Goal: Find specific page/section: Find specific page/section

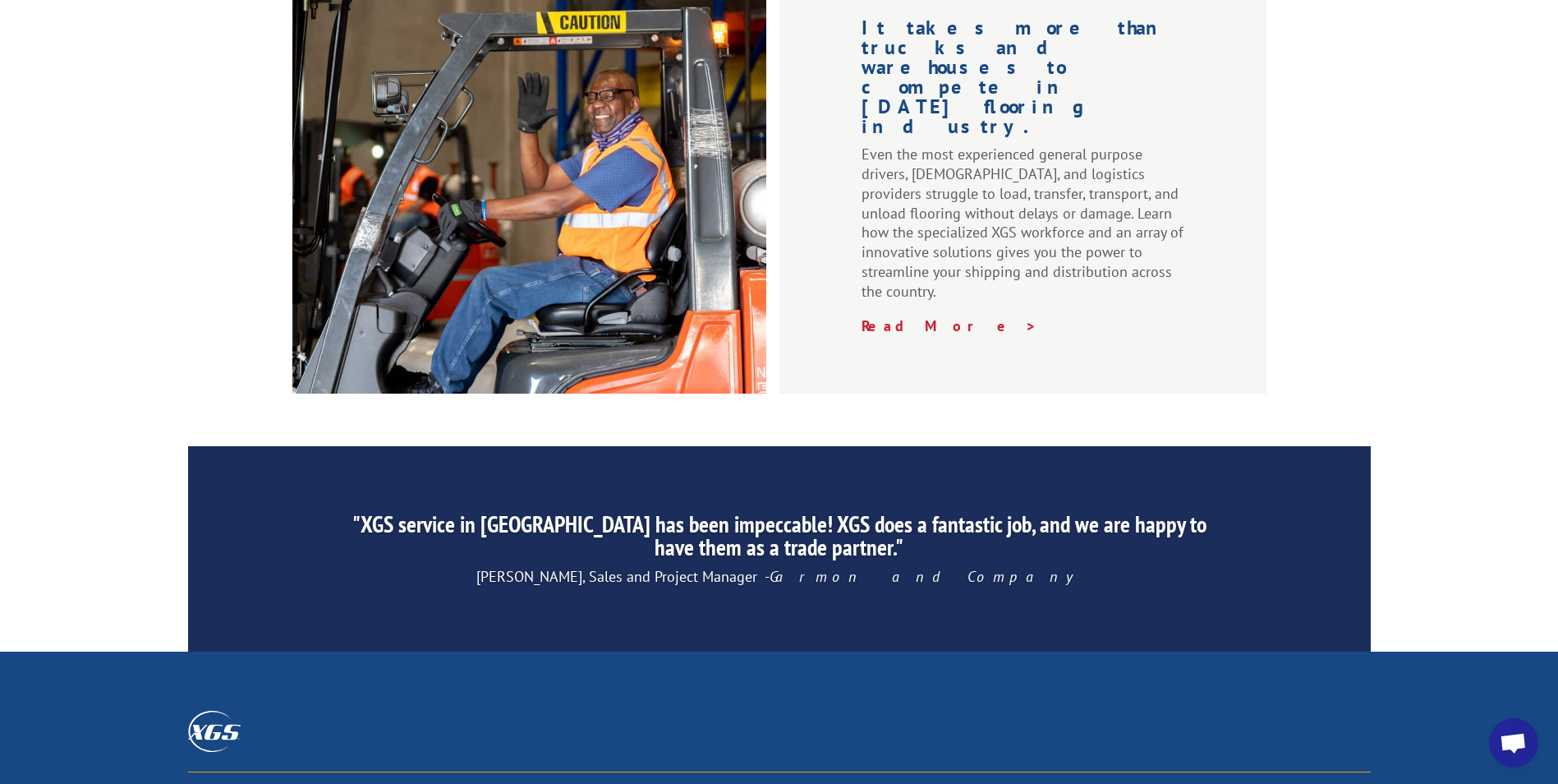
scroll to position [2467, 0]
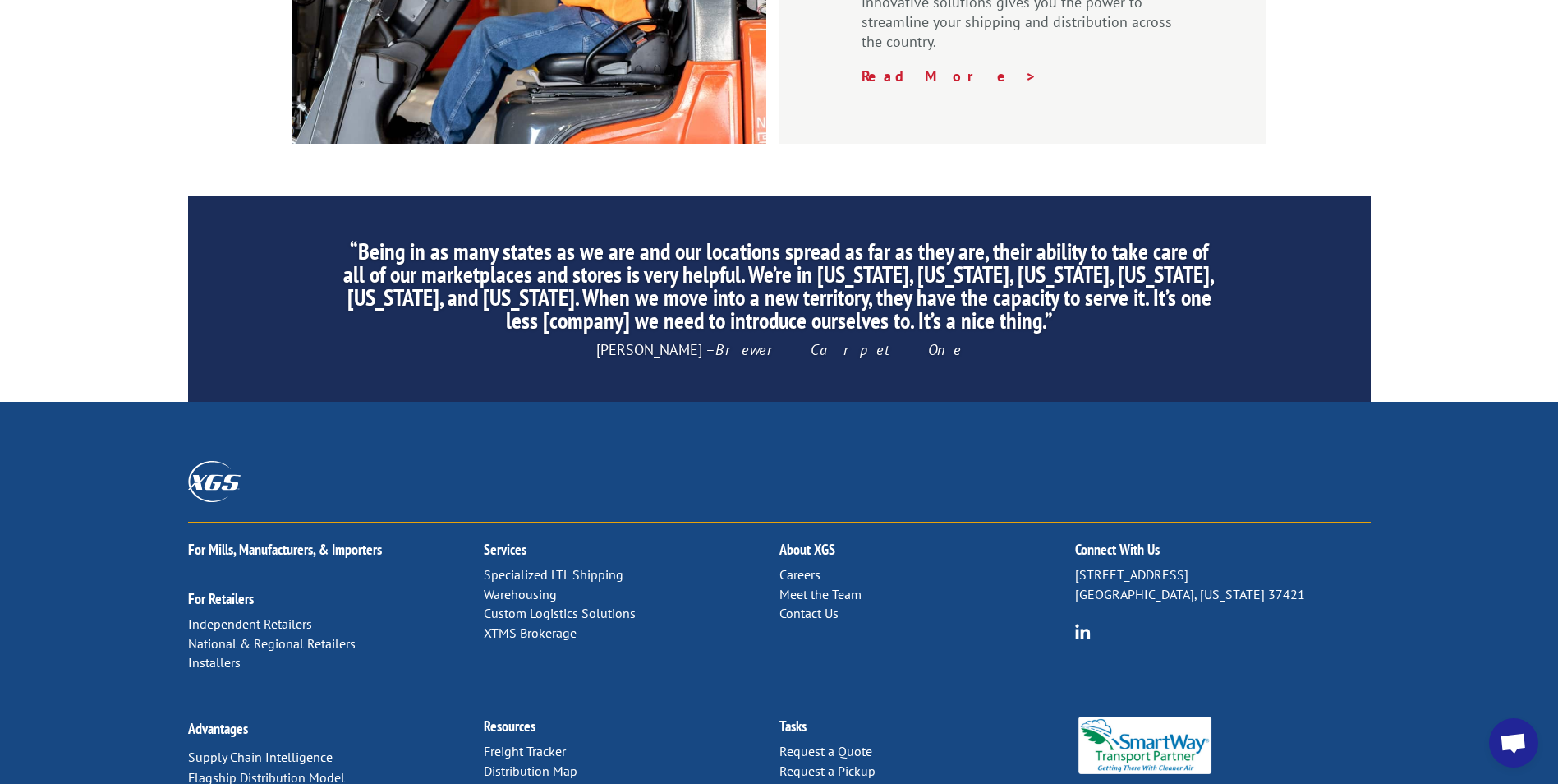
click at [551, 762] on link "Distribution Map" at bounding box center [530, 771] width 94 height 17
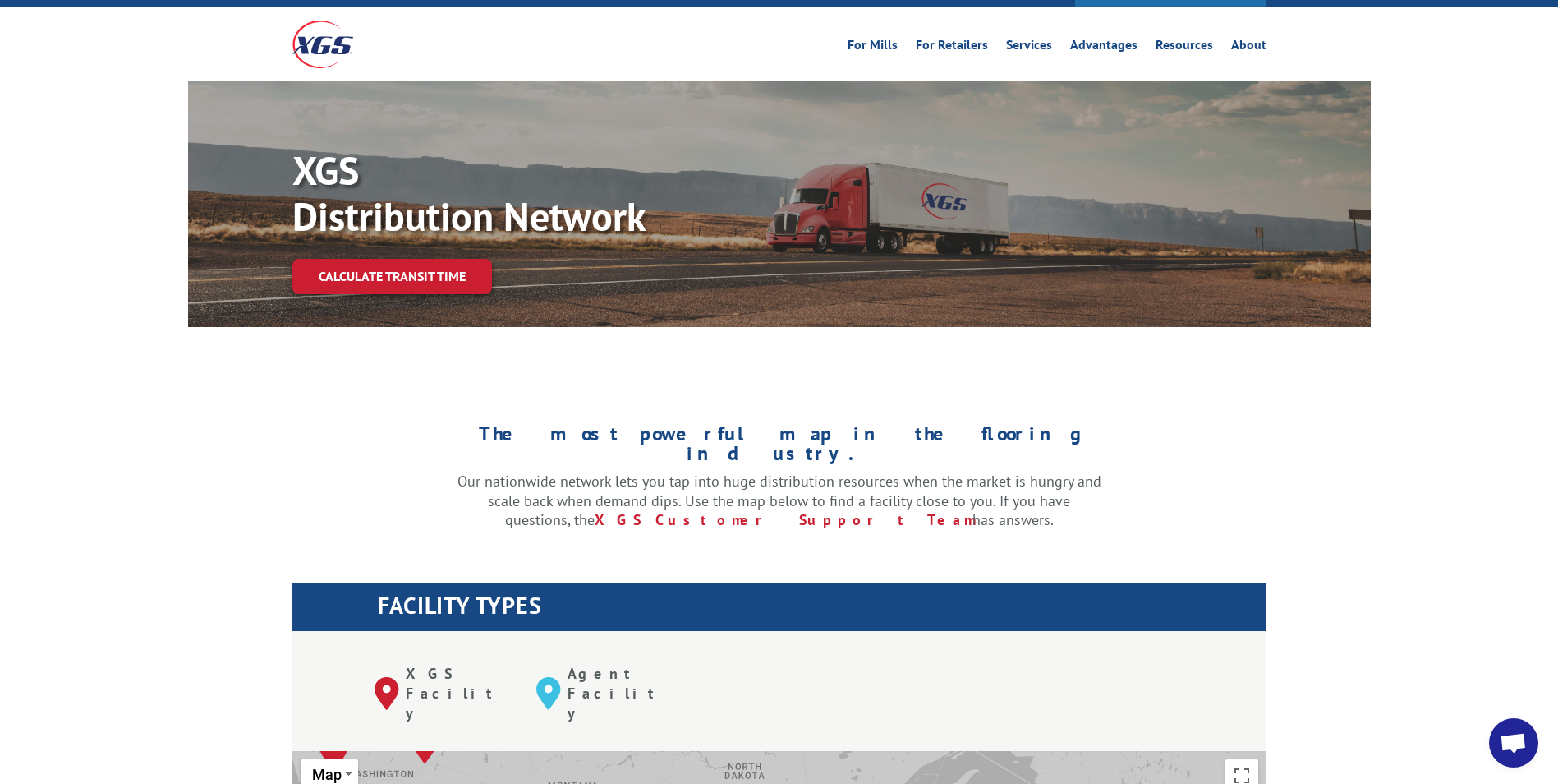
scroll to position [247, 0]
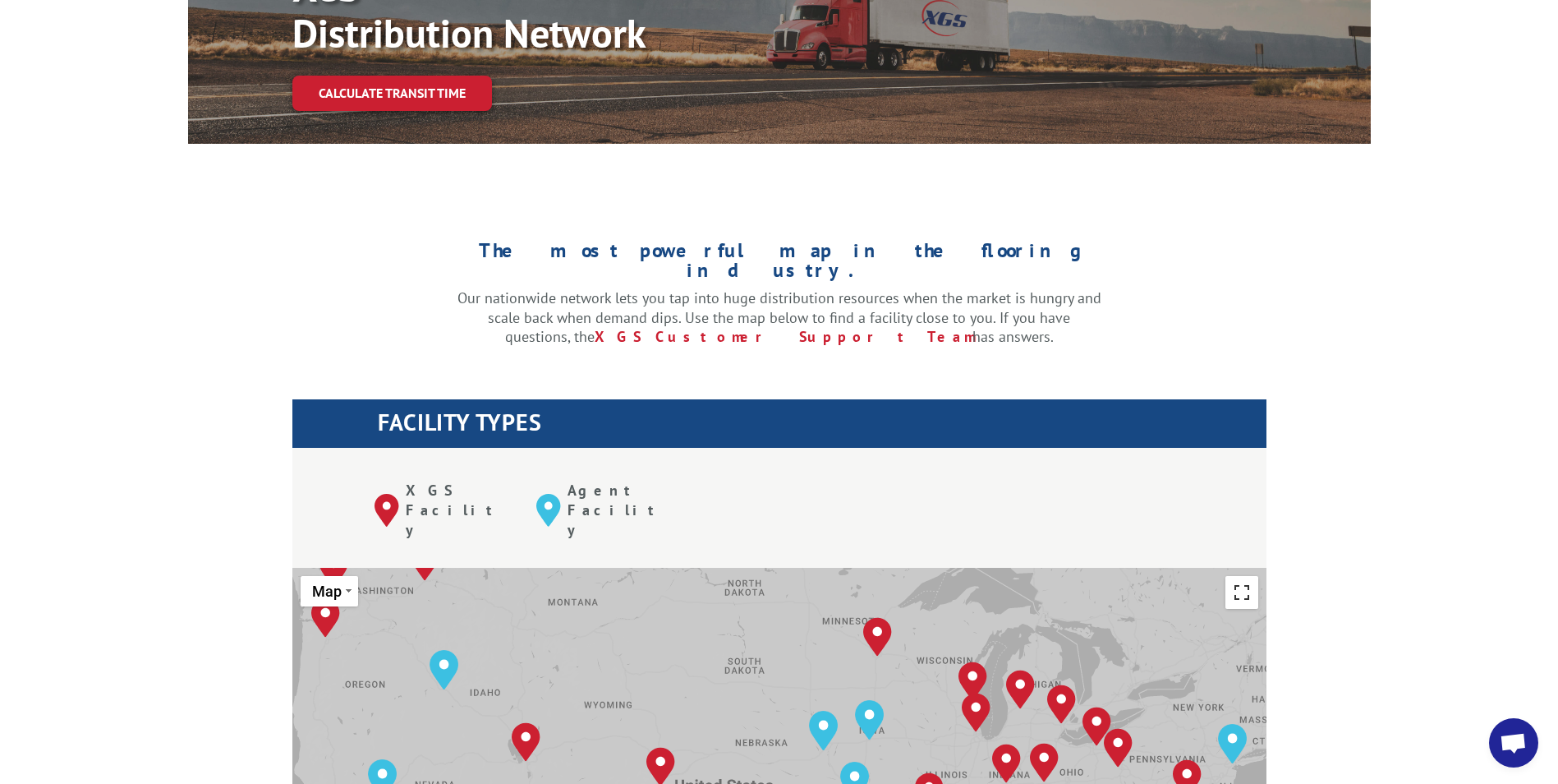
click at [1248, 576] on button "Toggle fullscreen view" at bounding box center [1242, 592] width 33 height 33
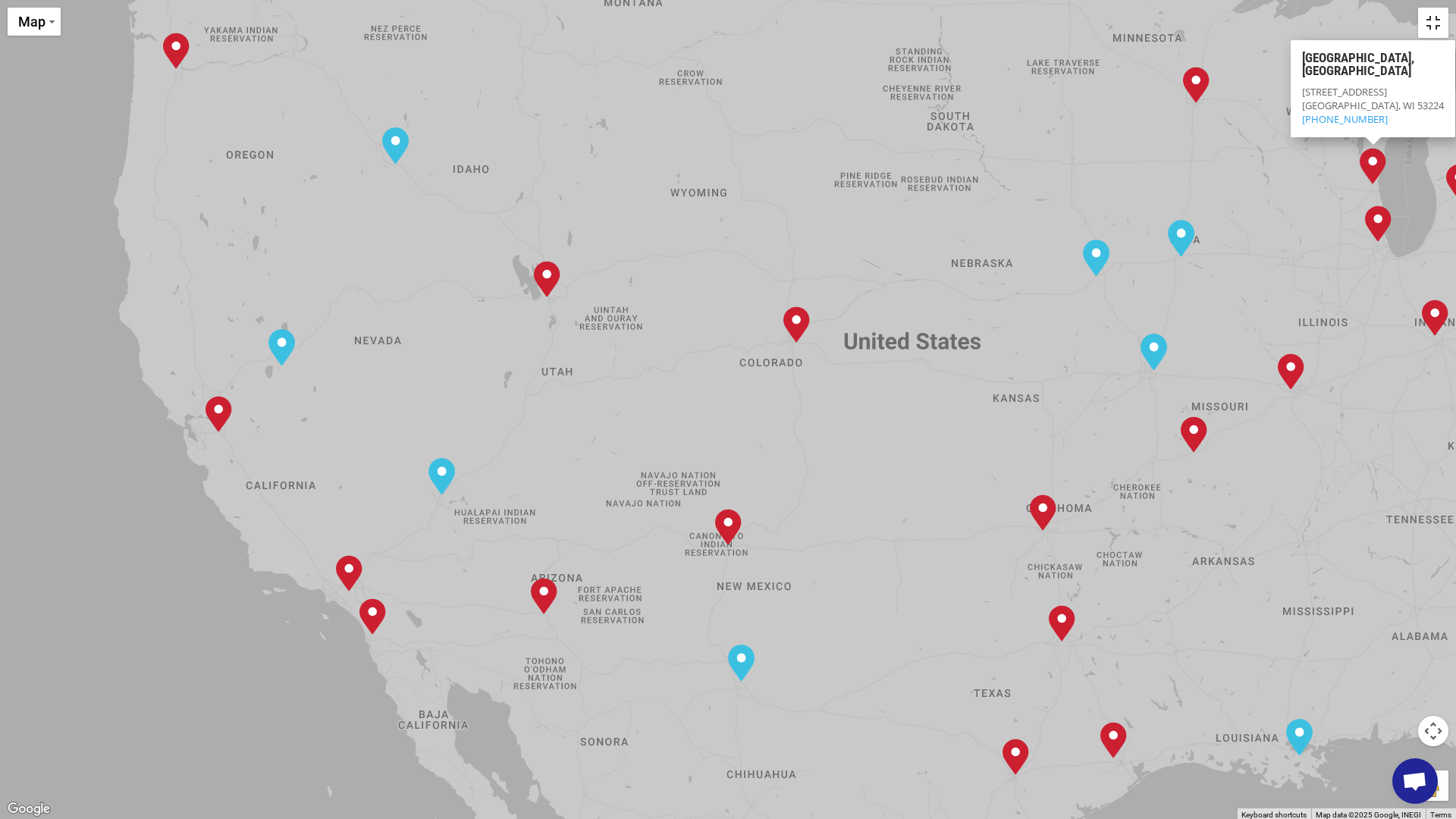
click at [1432, 25] on button "Toggle fullscreen view" at bounding box center [1433, 22] width 30 height 30
